Goal: Task Accomplishment & Management: Use online tool/utility

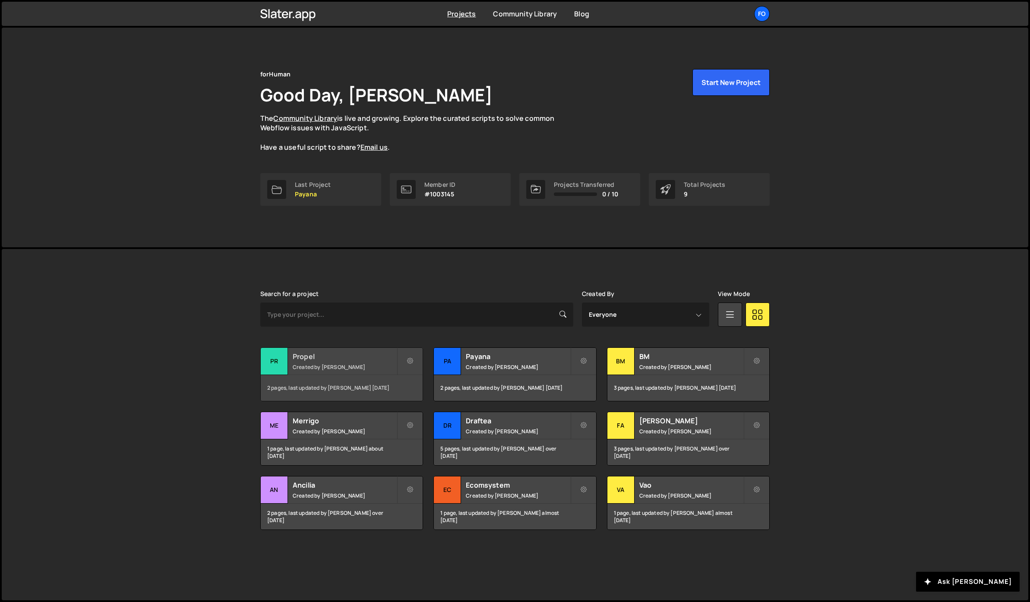
click at [312, 366] on small "Created by [PERSON_NAME]" at bounding box center [345, 367] width 104 height 7
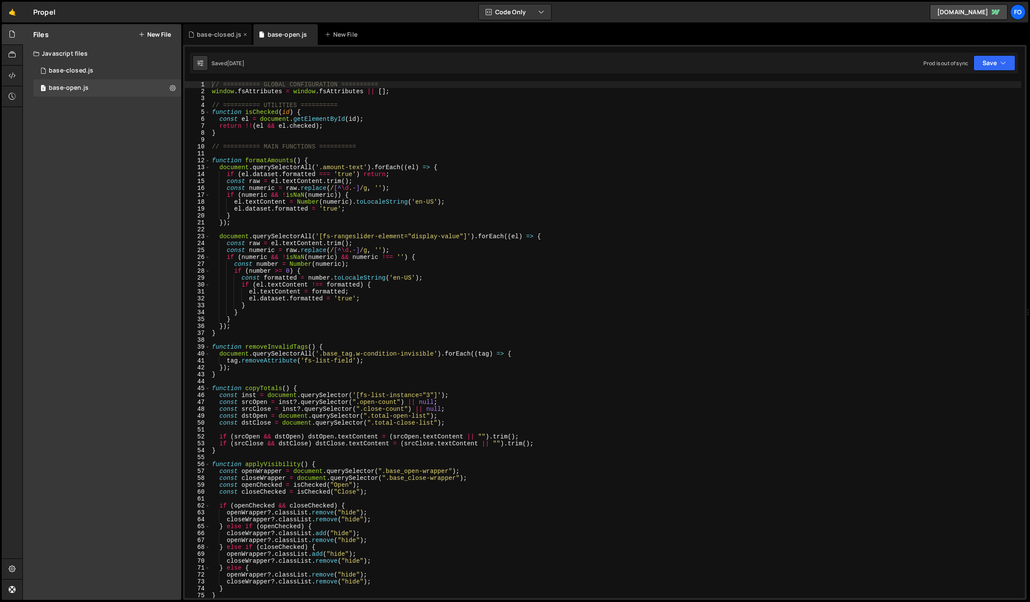
click at [213, 36] on div "base-closed.js" at bounding box center [219, 34] width 44 height 9
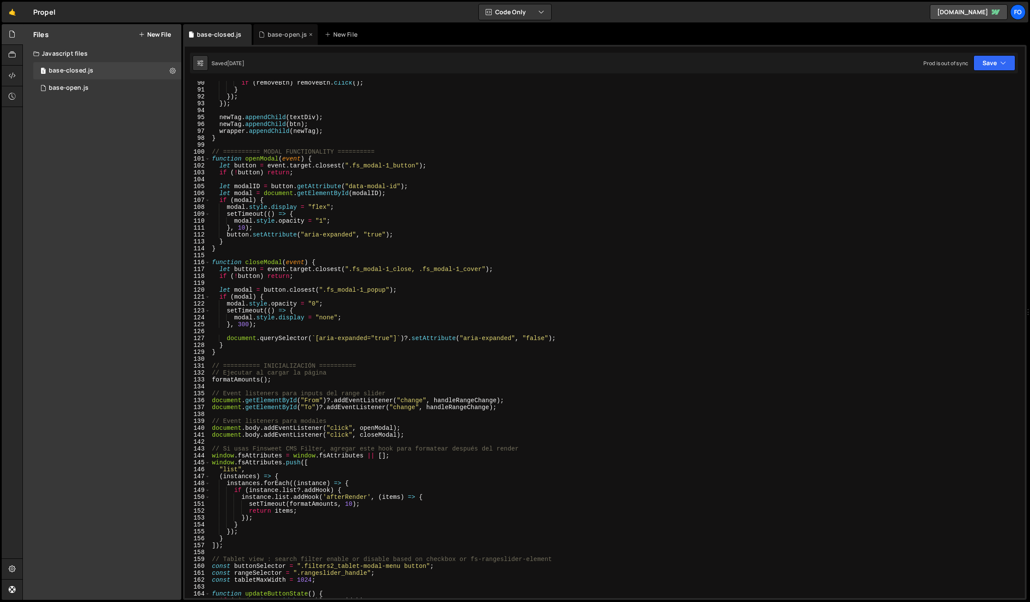
click at [277, 32] on div "base-open.js" at bounding box center [288, 34] width 40 height 9
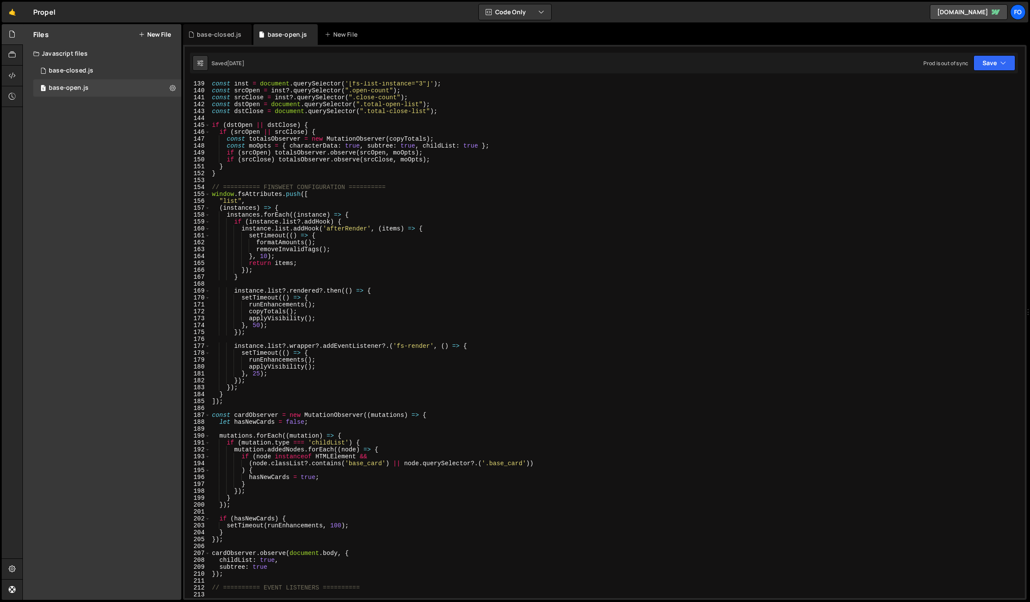
scroll to position [953, 0]
click at [469, 399] on div "const inst = document . querySelector ( '[fs-list-instance="3"]' ) ; const srcO…" at bounding box center [615, 340] width 811 height 531
click at [469, 421] on div "const inst = document . querySelector ( '[fs-list-instance="3"]' ) ; const srcO…" at bounding box center [615, 340] width 811 height 531
click at [466, 438] on div "const inst = document . querySelector ( '[fs-list-instance="3"]' ) ; const srcO…" at bounding box center [615, 340] width 811 height 531
click at [461, 452] on div "const inst = document . querySelector ( '[fs-list-instance="3"]' ) ; const srcO…" at bounding box center [615, 340] width 811 height 531
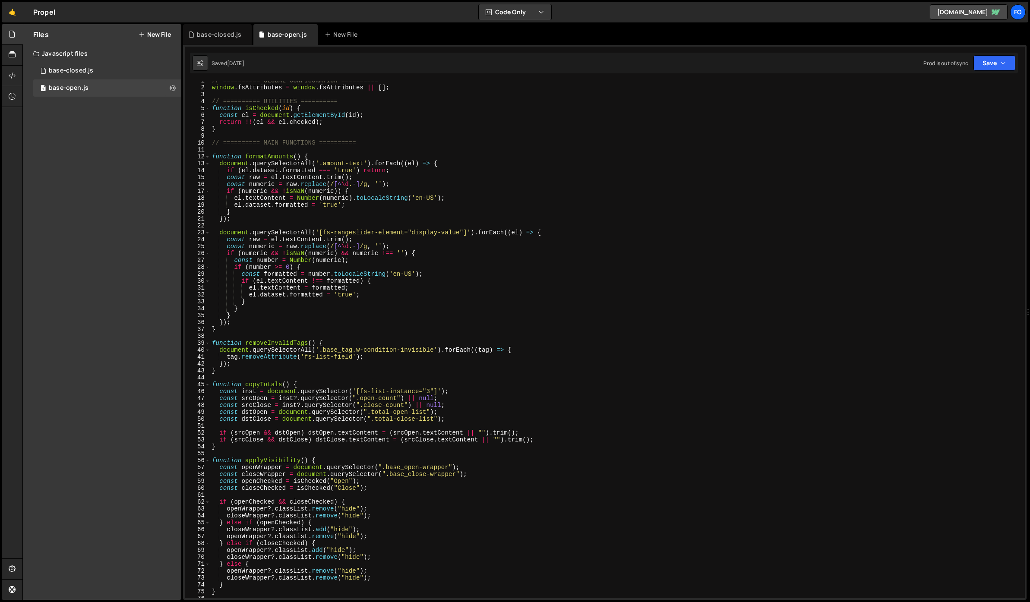
scroll to position [0, 0]
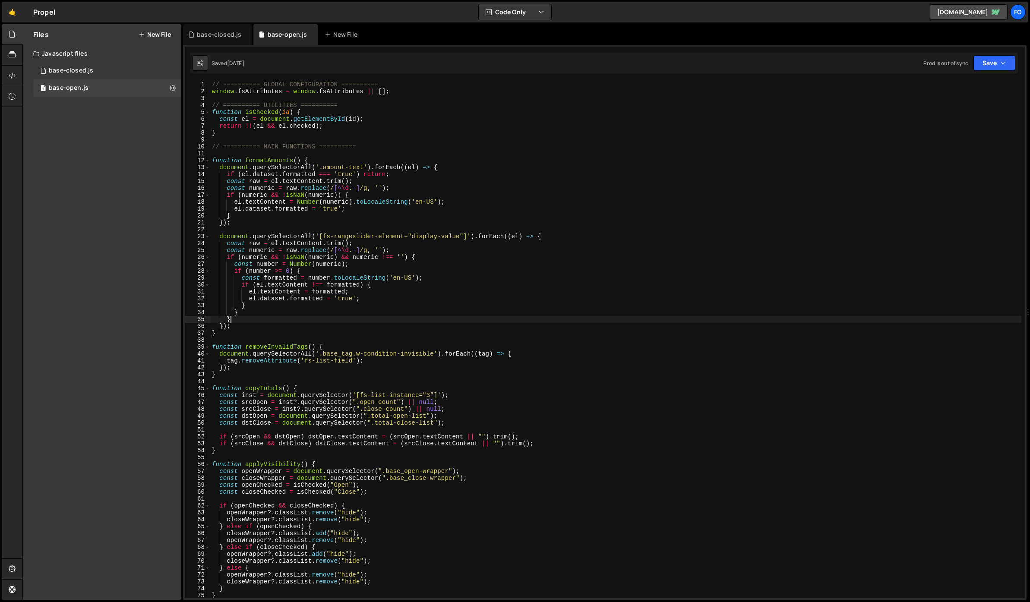
click at [564, 318] on div "// ========== GLOBAL CONFIGURATION ========== window . fsAttributes = window . …" at bounding box center [615, 346] width 811 height 531
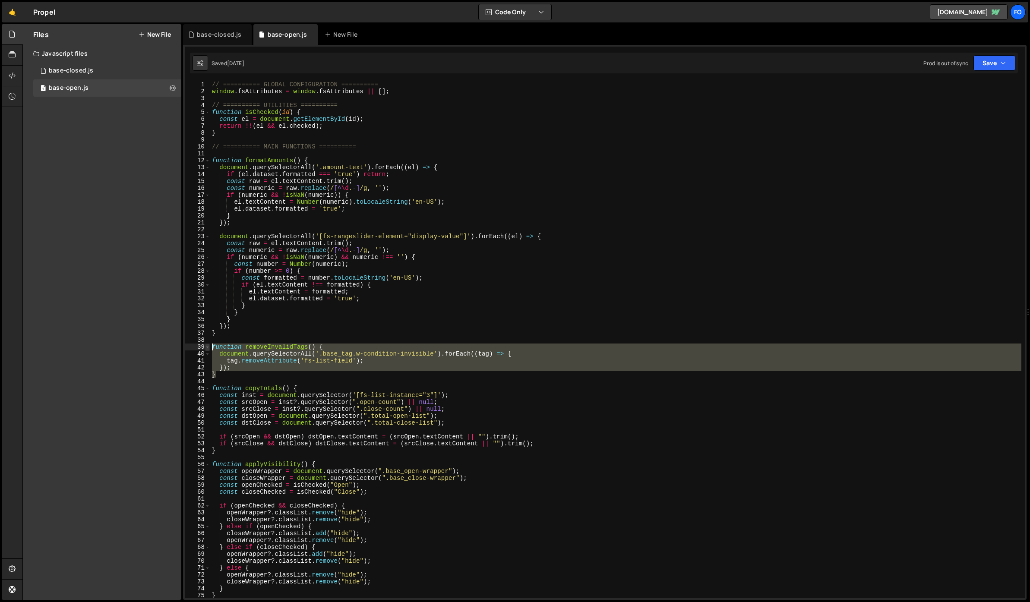
drag, startPoint x: 229, startPoint y: 376, endPoint x: 209, endPoint y: 347, distance: 35.6
click at [209, 347] on div "} 1 2 3 4 5 6 7 8 9 10 11 12 13 14 15 16 17 18 19 20 21 22 23 24 25 26 27 28 29…" at bounding box center [605, 339] width 840 height 517
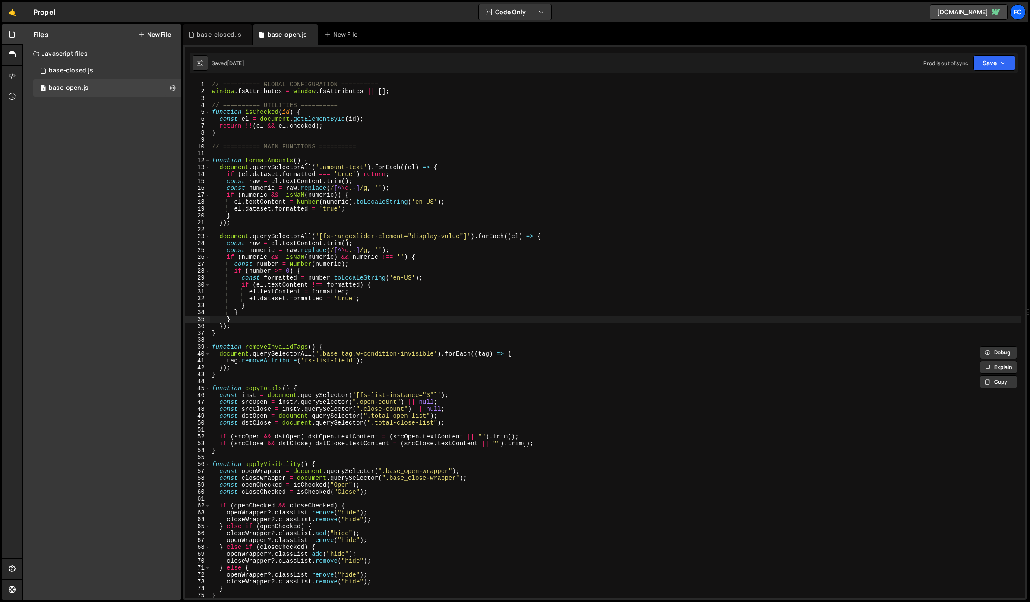
click at [366, 321] on div "// ========== GLOBAL CONFIGURATION ========== window . fsAttributes = window . …" at bounding box center [615, 346] width 811 height 531
click at [258, 326] on div "// ========== GLOBAL CONFIGURATION ========== window . fsAttributes = window . …" at bounding box center [615, 346] width 811 height 531
click at [277, 347] on div "// ========== GLOBAL CONFIGURATION ========== window . fsAttributes = window . …" at bounding box center [615, 346] width 811 height 531
click at [979, 87] on span "​" at bounding box center [975, 89] width 12 height 13
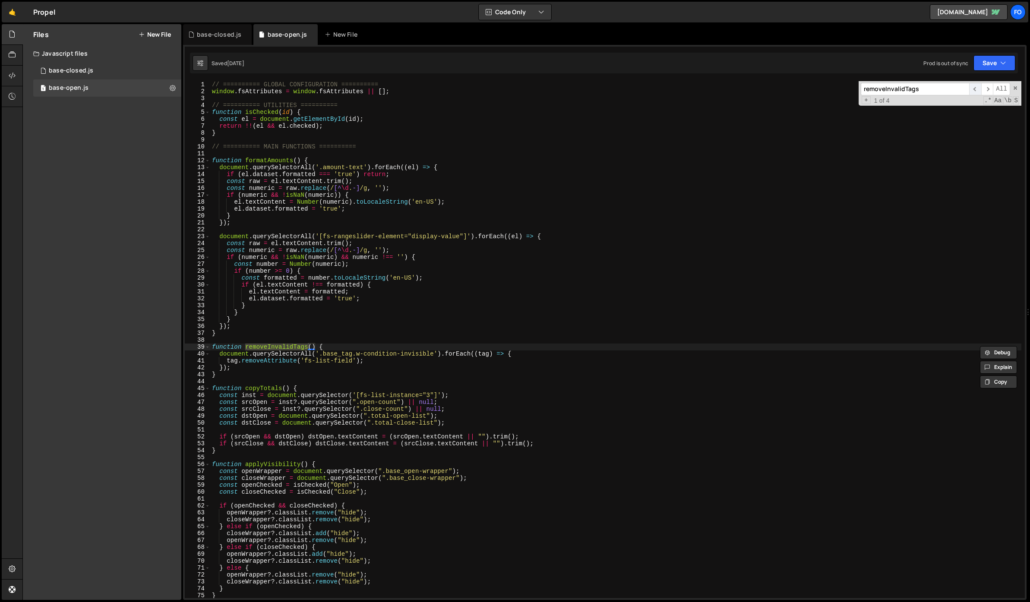
scroll to position [867, 0]
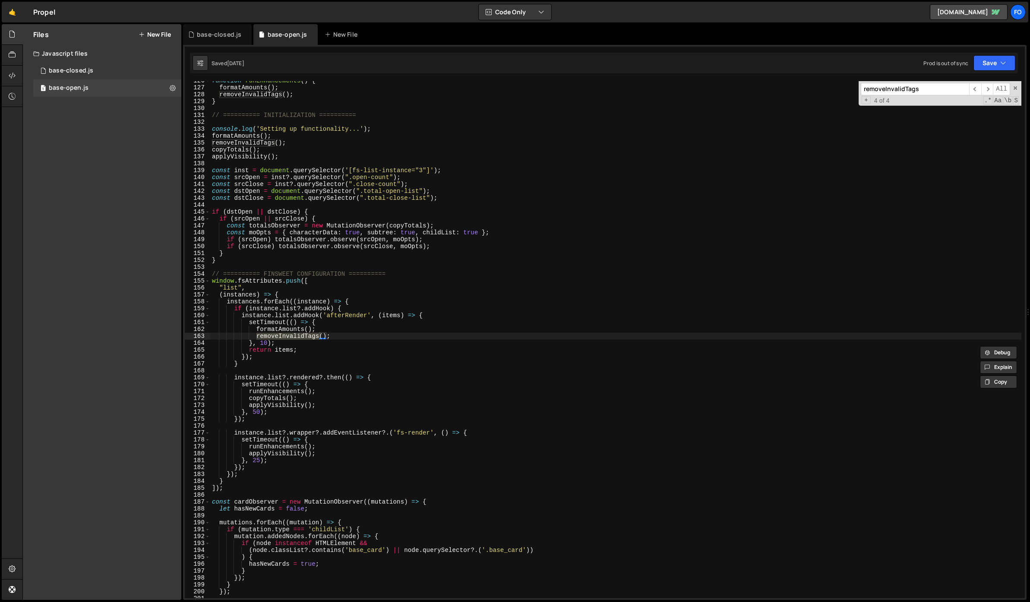
type textarea "applyVisibility();"
click at [282, 403] on div "function runEnhancements ( ) { formatAmounts ( ) ; removeInvalidTags ( ) ; } //…" at bounding box center [615, 342] width 811 height 531
click at [945, 89] on input "removeInvalidTags" at bounding box center [915, 89] width 108 height 13
paste input "applyVisibility"
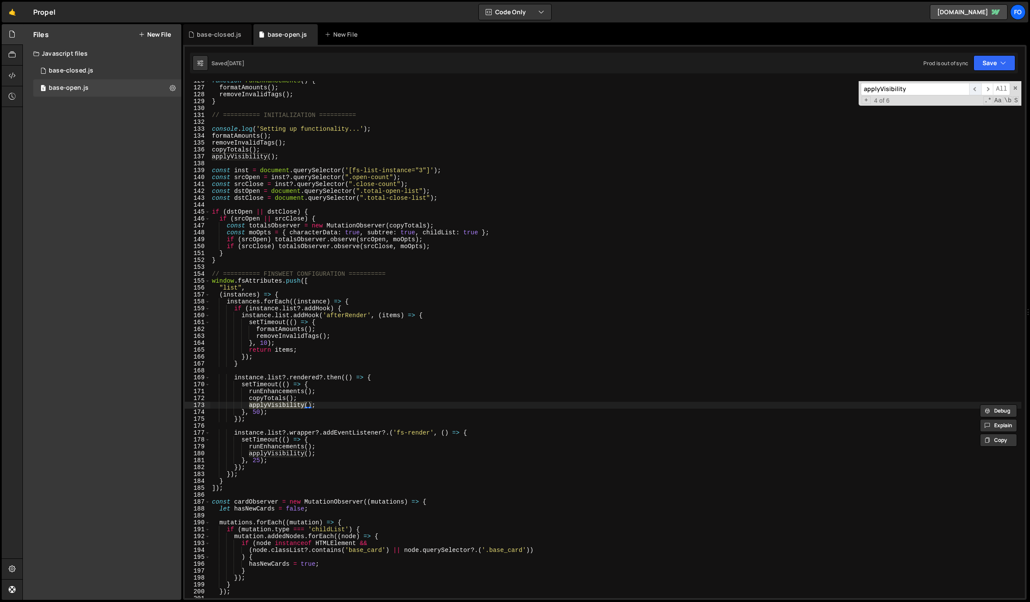
type input "applyVisibility"
click at [980, 88] on span "​" at bounding box center [975, 89] width 12 height 13
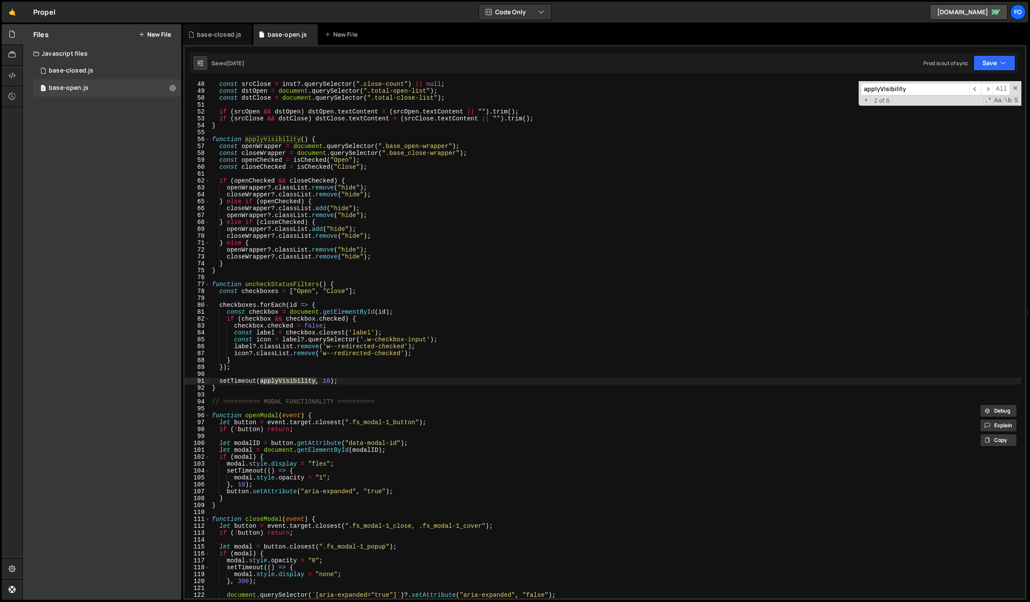
scroll to position [321, 0]
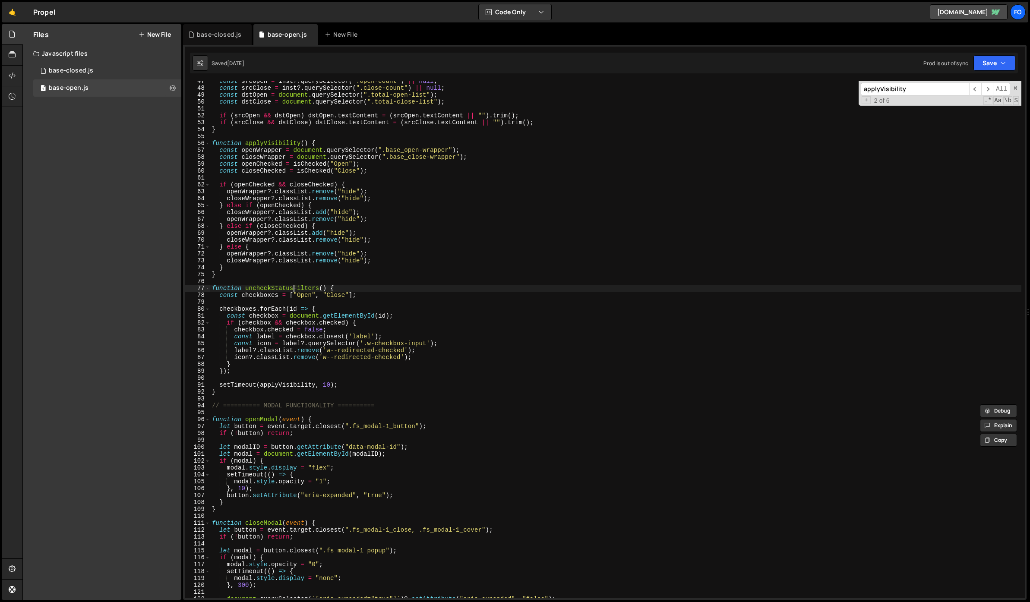
click at [293, 286] on div "const srcOpen = inst ?. querySelector ( ".open-count" ) || null ; const srcClos…" at bounding box center [615, 343] width 811 height 531
click at [361, 286] on div "const srcOpen = inst ?. querySelector ( ".open-count" ) || null ; const srcClos…" at bounding box center [615, 343] width 811 height 531
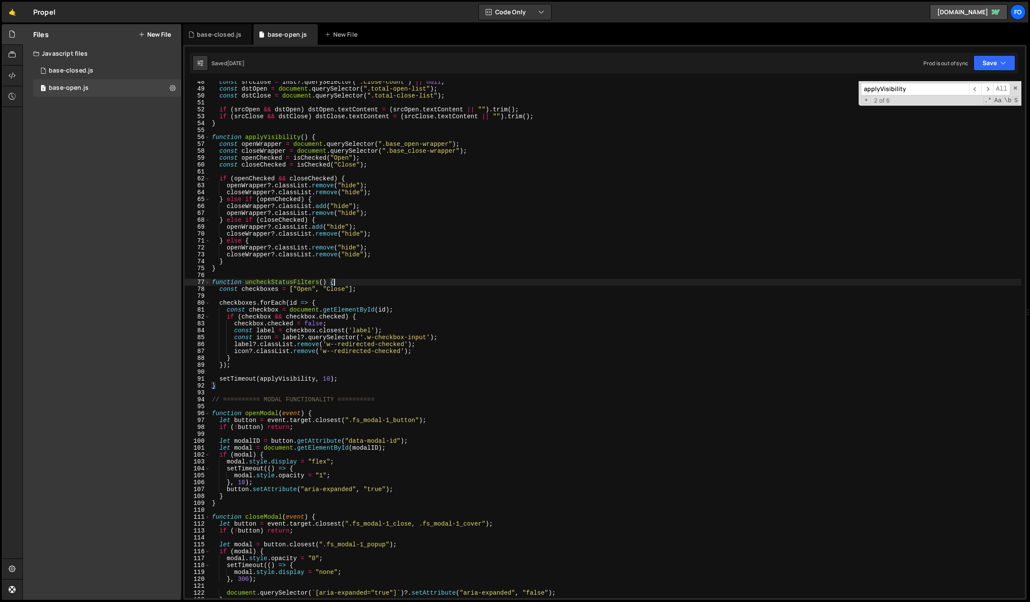
click at [432, 349] on div "const srcClose = inst ?. querySelector ( ".close-count" ) || null ; const dstOp…" at bounding box center [615, 344] width 811 height 531
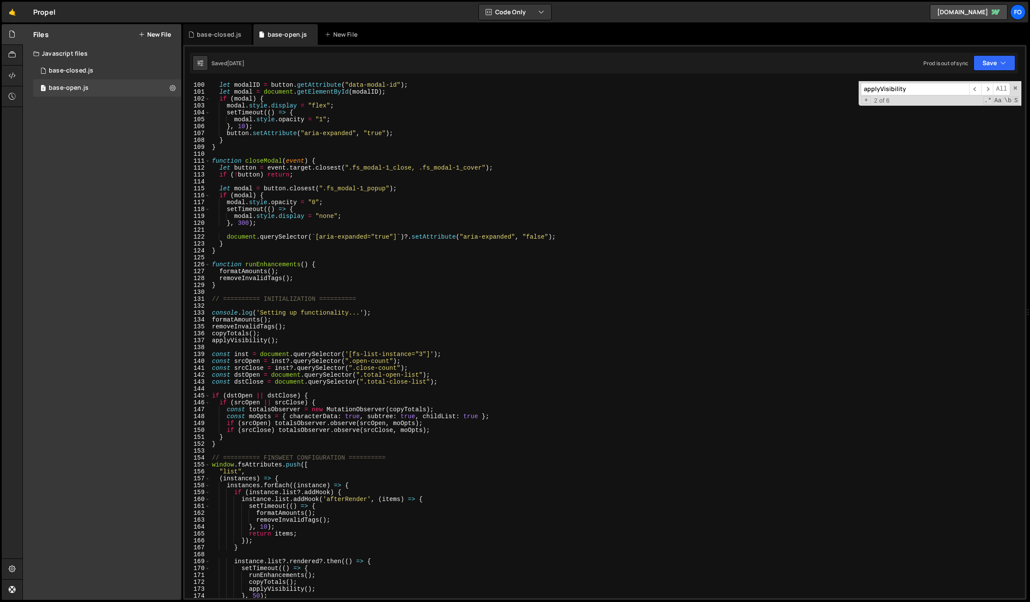
scroll to position [683, 0]
click at [275, 281] on div "let modalID = button . getAttribute ( "data-modal-id" ) ; let modal = document …" at bounding box center [615, 340] width 811 height 531
type textarea "removeInvalidTags();"
click at [275, 281] on div "let modalID = button . getAttribute ( "data-modal-id" ) ; let modal = document …" at bounding box center [615, 340] width 811 height 531
type input "removeInvalidTags"
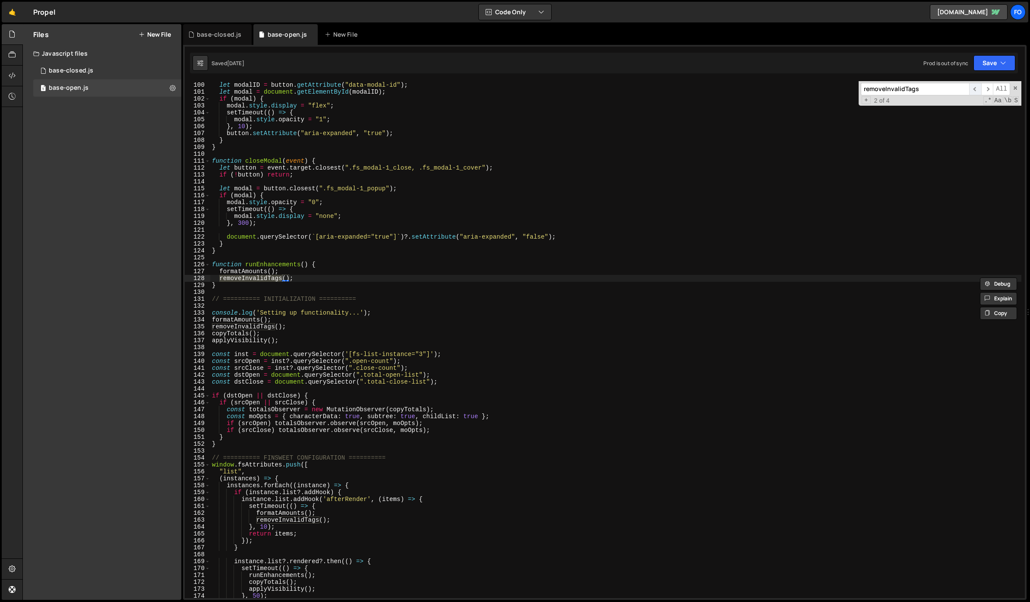
click at [972, 89] on span "​" at bounding box center [975, 89] width 12 height 13
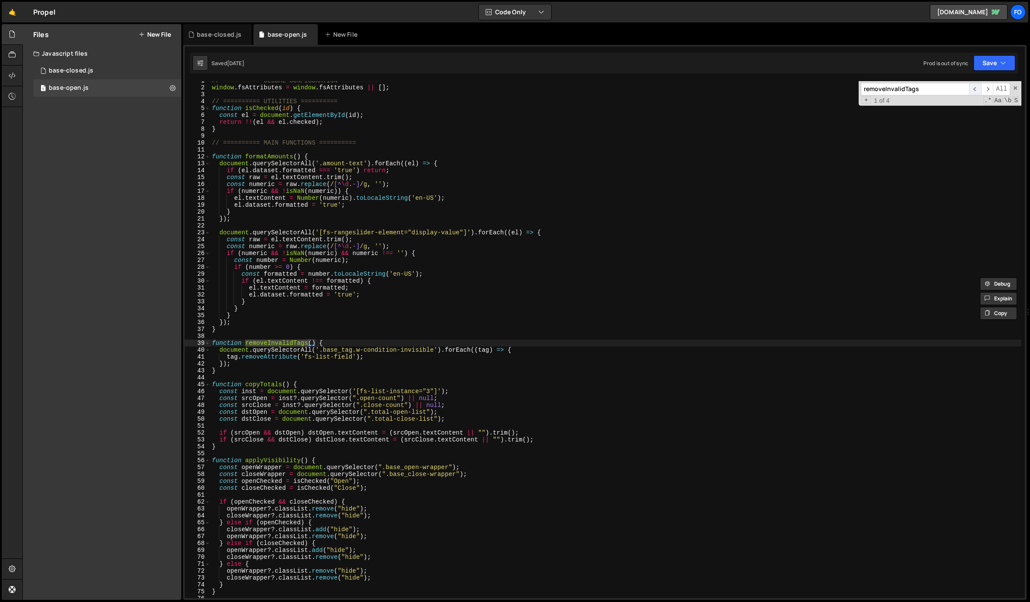
click at [972, 89] on span "​" at bounding box center [975, 89] width 12 height 13
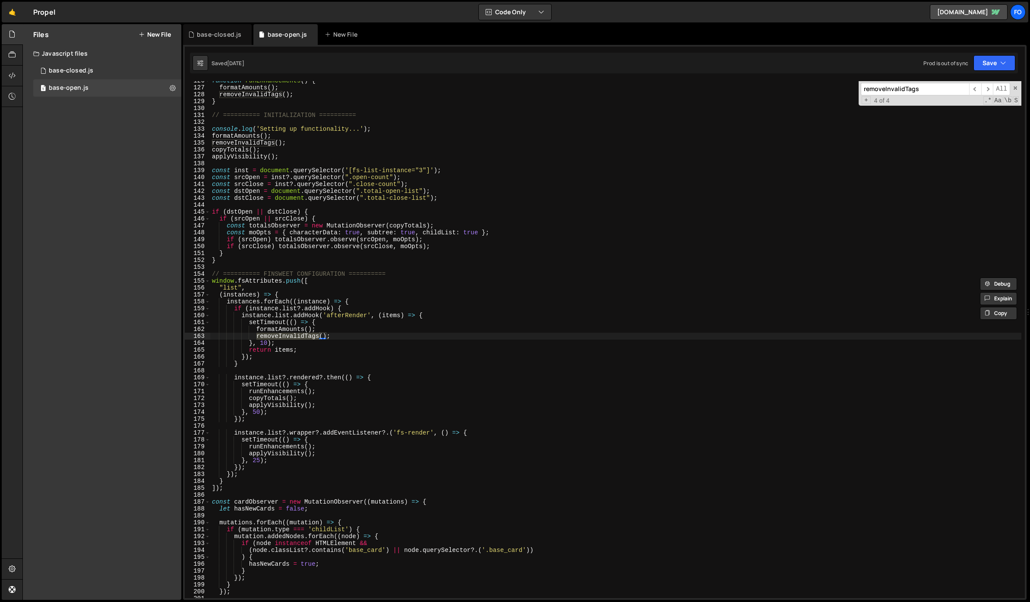
click at [676, 209] on div "function runEnhancements ( ) { formatAmounts ( ) ; removeInvalidTags ( ) ; } //…" at bounding box center [615, 342] width 811 height 531
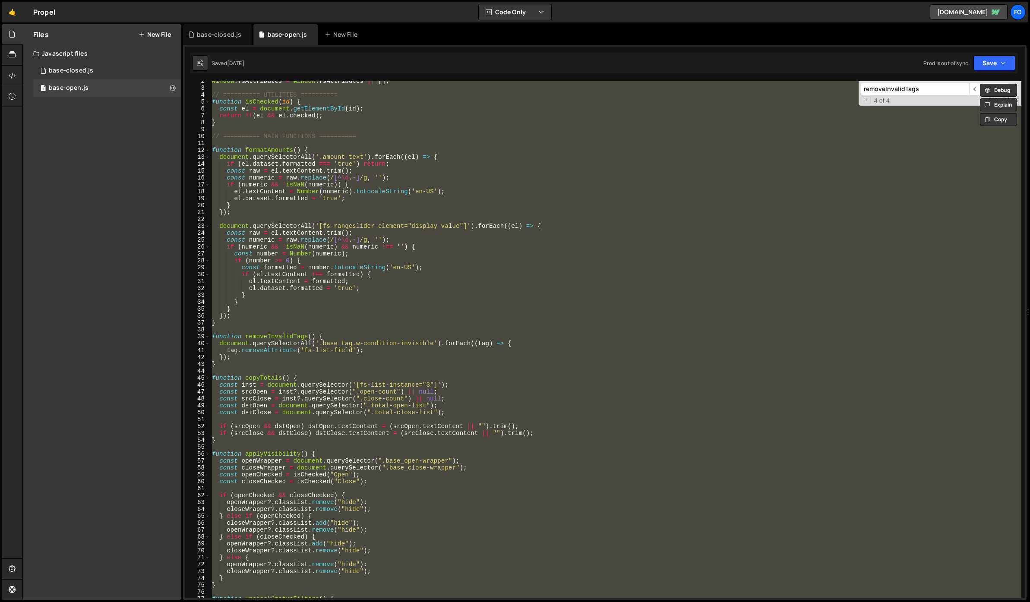
scroll to position [0, 0]
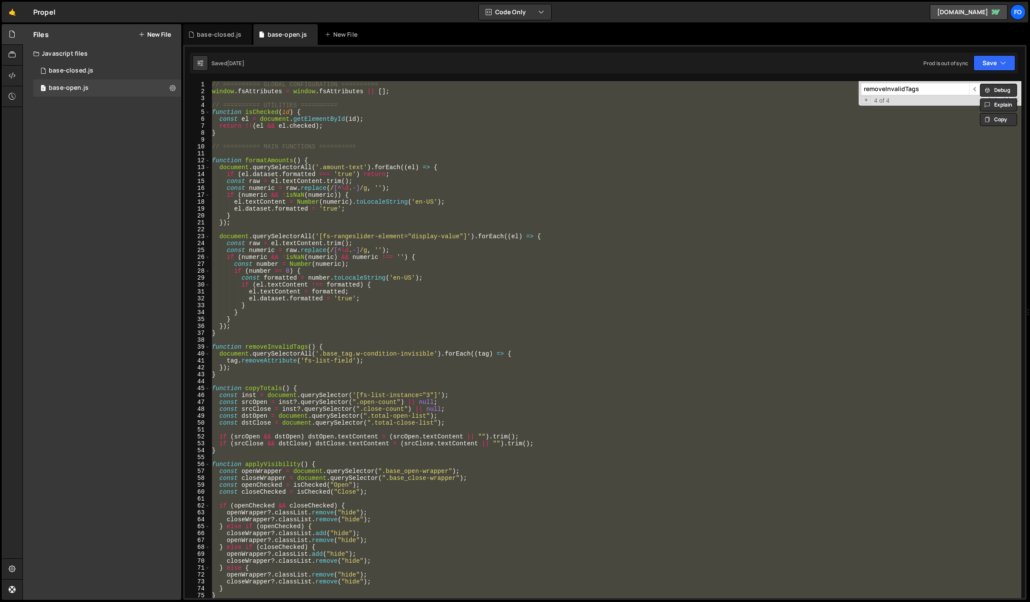
click at [457, 268] on div "// ========== GLOBAL CONFIGURATION ========== window . fsAttributes = window . …" at bounding box center [615, 339] width 811 height 517
click at [326, 192] on div "// ========== GLOBAL CONFIGURATION ========== window . fsAttributes = window . …" at bounding box center [615, 339] width 811 height 517
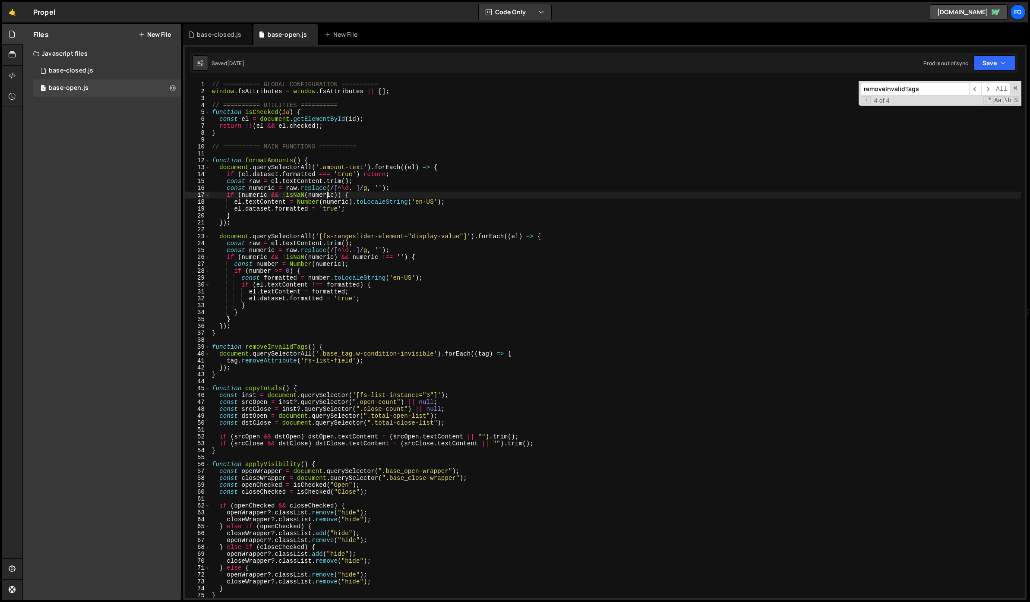
type textarea "});"
